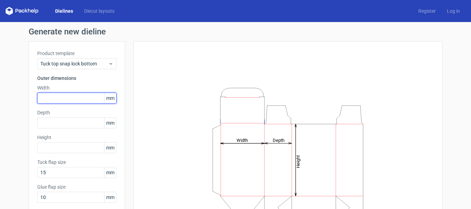
click at [66, 93] on input "text" at bounding box center [76, 98] width 79 height 11
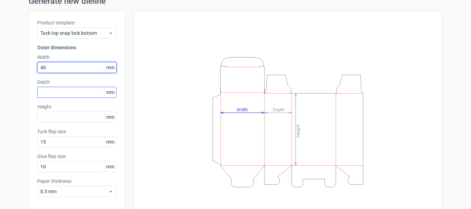
scroll to position [61, 0]
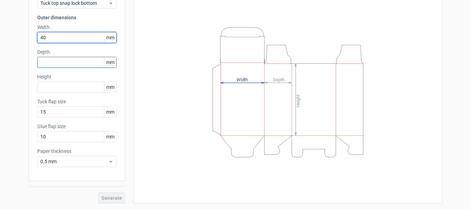
type input "40"
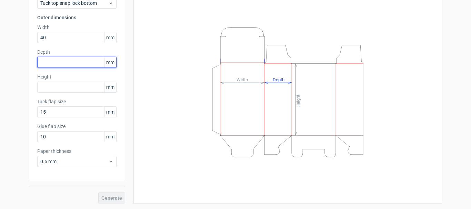
click at [50, 63] on input "text" at bounding box center [76, 62] width 79 height 11
type input "9"
type input "40"
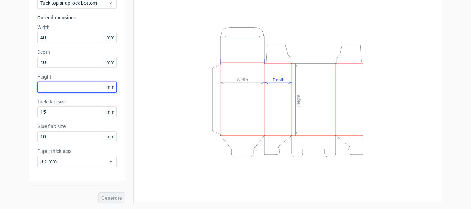
click at [46, 83] on input "text" at bounding box center [76, 87] width 79 height 11
type input "9"
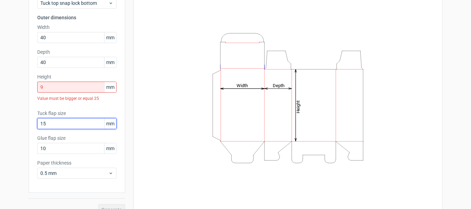
click at [68, 110] on div "Tuck flap size 15 mm" at bounding box center [76, 119] width 79 height 19
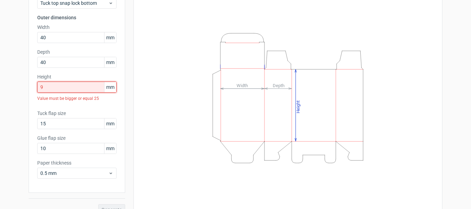
click at [74, 87] on input "9" at bounding box center [76, 87] width 79 height 11
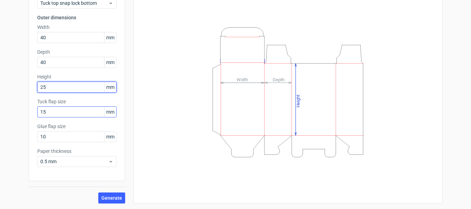
type input "25"
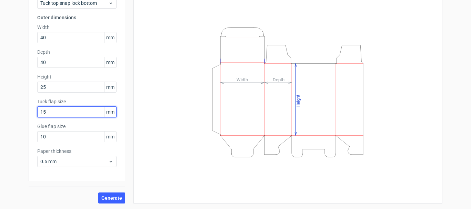
click at [57, 112] on input "15" at bounding box center [76, 111] width 79 height 11
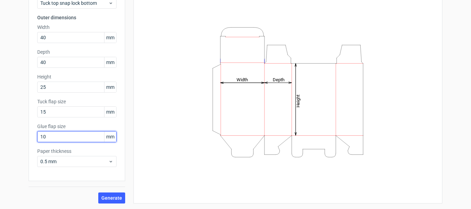
click at [57, 136] on input "10" at bounding box center [76, 136] width 79 height 11
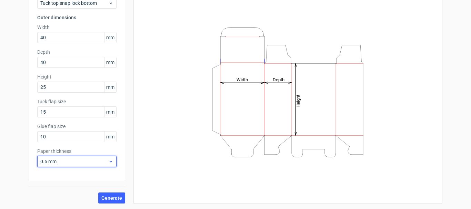
click at [55, 161] on span "0.5 mm" at bounding box center [74, 161] width 68 height 7
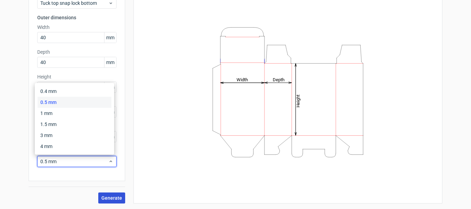
click at [116, 198] on span "Generate" at bounding box center [111, 198] width 21 height 5
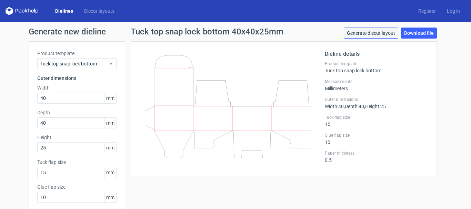
click at [364, 32] on link "Generate diecut layout" at bounding box center [370, 33] width 54 height 11
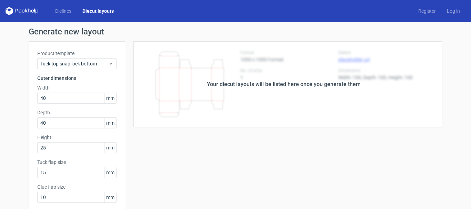
click at [275, 98] on div "Your diecut layouts will be listed here once you generate them" at bounding box center [283, 84] width 317 height 86
click at [222, 92] on div "Your diecut layouts will be listed here once you generate them" at bounding box center [283, 84] width 317 height 86
click at [329, 105] on div "Your diecut layouts will be listed here once you generate them" at bounding box center [283, 84] width 317 height 86
click at [291, 86] on div "Your diecut layouts will be listed here once you generate them" at bounding box center [284, 84] width 154 height 8
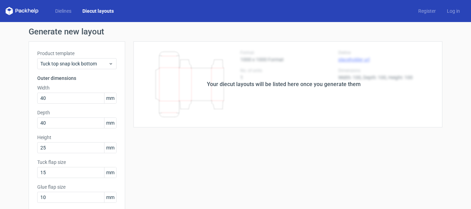
click at [351, 76] on div "Your diecut layouts will be listed here once you generate them" at bounding box center [283, 84] width 317 height 86
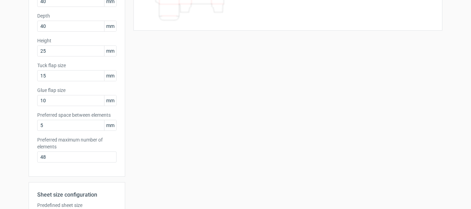
scroll to position [207, 0]
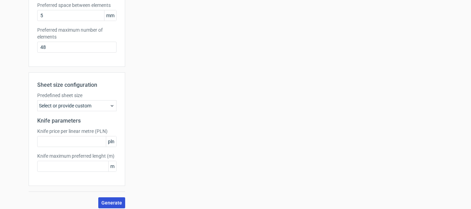
click at [112, 203] on span "Generate" at bounding box center [111, 202] width 21 height 5
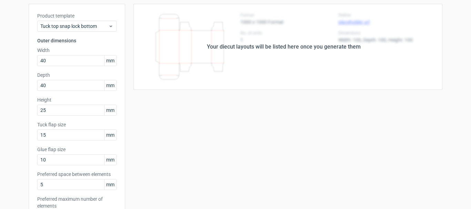
scroll to position [0, 0]
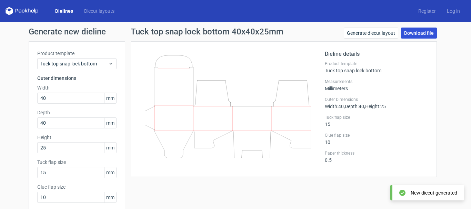
click at [428, 31] on link "Download file" at bounding box center [419, 33] width 36 height 11
click at [425, 193] on div "New diecut generated" at bounding box center [433, 192] width 47 height 7
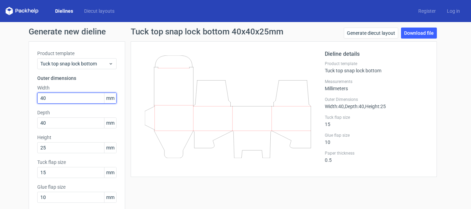
click at [48, 98] on input "40" at bounding box center [76, 98] width 79 height 11
type input "4"
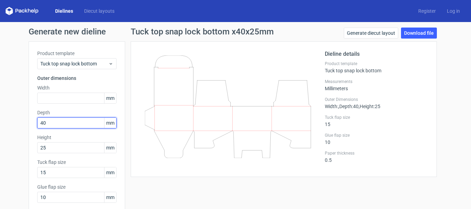
click at [46, 120] on input "40" at bounding box center [76, 122] width 79 height 11
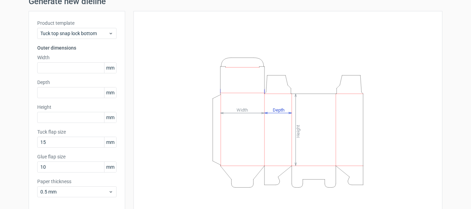
scroll to position [61, 0]
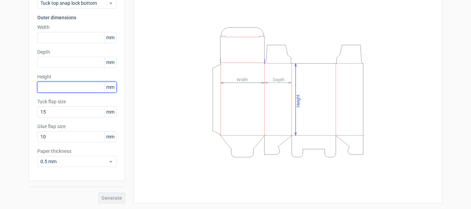
click at [58, 90] on input "text" at bounding box center [76, 87] width 79 height 11
type input "8"
type input "90"
click at [173, 147] on div "Height Depth Width" at bounding box center [287, 92] width 291 height 206
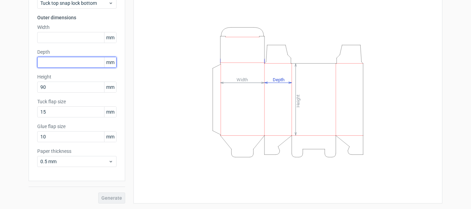
click at [49, 64] on input "text" at bounding box center [76, 62] width 79 height 11
type input "40"
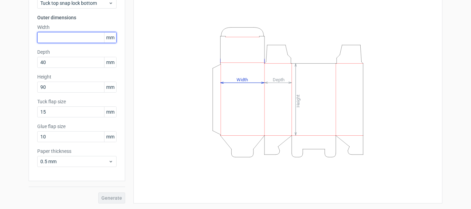
click at [45, 40] on input "text" at bounding box center [76, 37] width 79 height 11
type input "40"
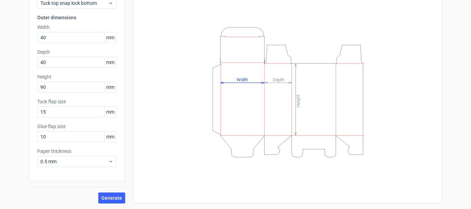
click at [182, 177] on div "Height Depth Width" at bounding box center [287, 92] width 291 height 206
click at [111, 199] on span "Generate" at bounding box center [111, 198] width 21 height 5
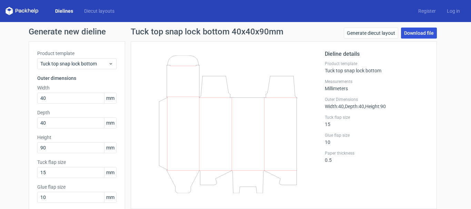
click at [409, 34] on link "Download file" at bounding box center [419, 33] width 36 height 11
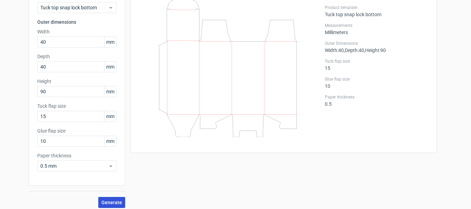
scroll to position [61, 0]
